Goal: Find specific page/section: Find specific page/section

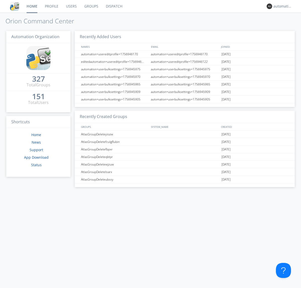
click at [114, 6] on link "Dispatch" at bounding box center [114, 6] width 24 height 13
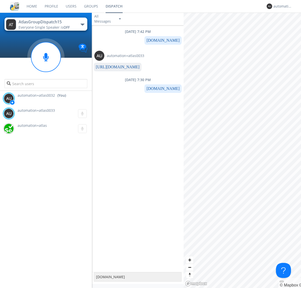
type textarea "[DOMAIN_NAME]"
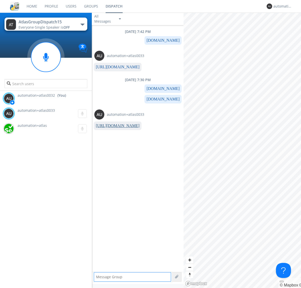
click at [116, 126] on link "[URL][DOMAIN_NAME]" at bounding box center [118, 125] width 44 height 4
click at [281, 6] on div "automation+atlas0032" at bounding box center [282, 6] width 19 height 5
